Goal: Information Seeking & Learning: Learn about a topic

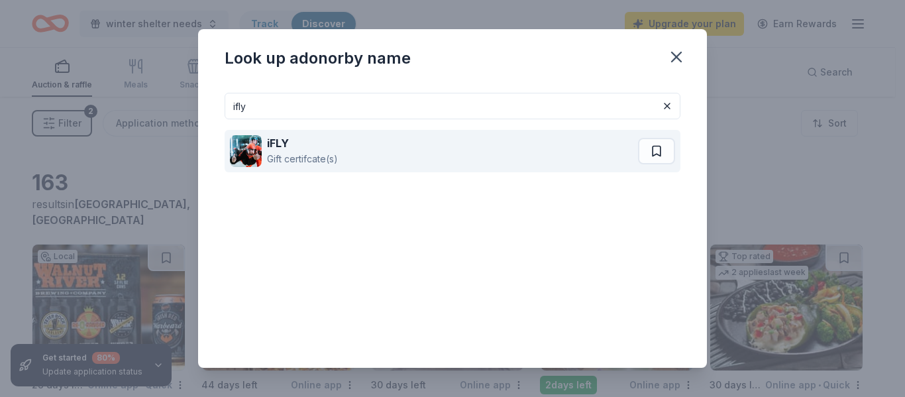
click at [294, 158] on div "Gift certifcate(s)" at bounding box center [302, 159] width 71 height 16
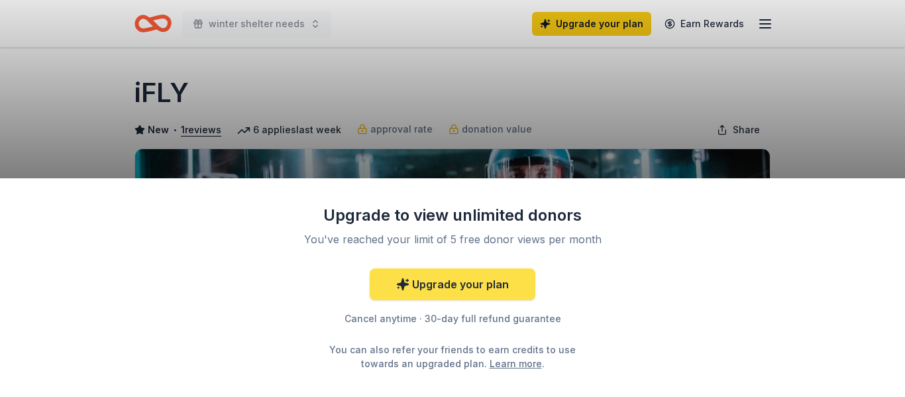
click at [479, 276] on link "Upgrade your plan" at bounding box center [453, 284] width 166 height 32
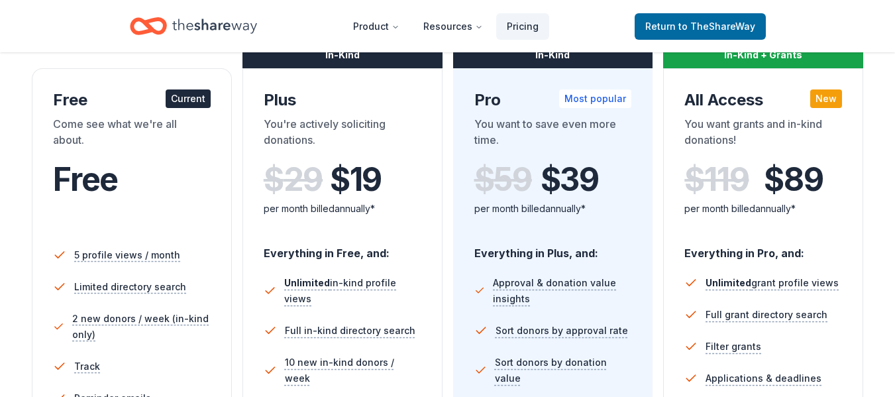
scroll to position [217, 0]
